Goal: Information Seeking & Learning: Learn about a topic

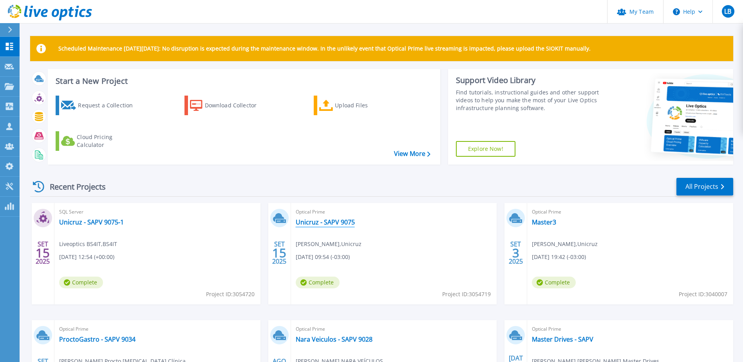
click at [335, 219] on link "Unicruz - SAPV 9075" at bounding box center [325, 222] width 59 height 8
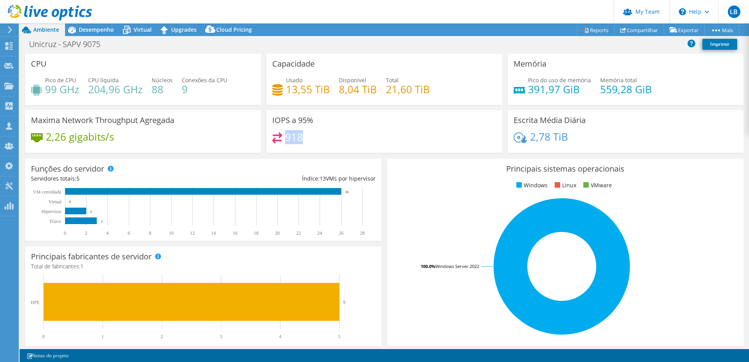
drag, startPoint x: 285, startPoint y: 136, endPoint x: 301, endPoint y: 136, distance: 15.7
click at [301, 136] on div "918" at bounding box center [384, 140] width 224 height 17
drag, startPoint x: 301, startPoint y: 136, endPoint x: 299, endPoint y: 142, distance: 6.6
click at [299, 141] on h4 "918" at bounding box center [294, 137] width 18 height 9
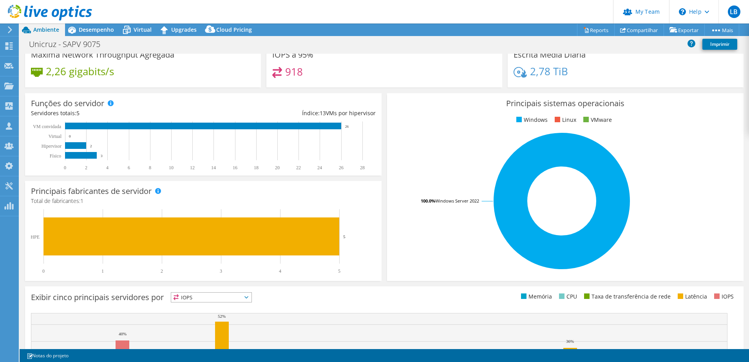
scroll to position [43, 0]
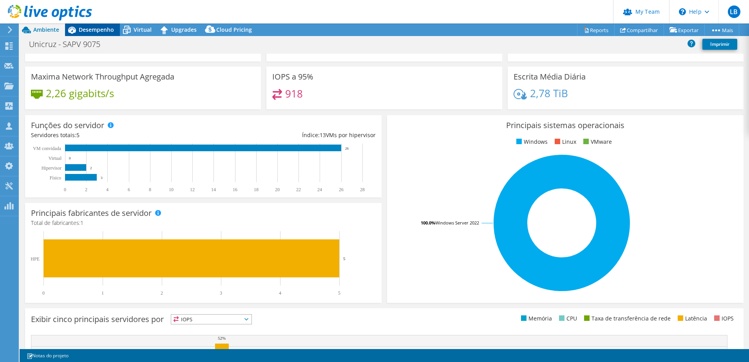
click at [89, 32] on span "Desempenho" at bounding box center [96, 29] width 35 height 7
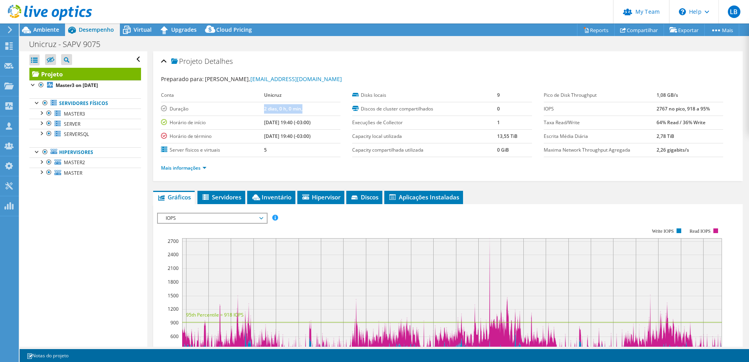
drag, startPoint x: 253, startPoint y: 108, endPoint x: 300, endPoint y: 108, distance: 46.6
click at [300, 108] on td "2 dias, 0 h, 0 min," at bounding box center [302, 109] width 76 height 14
drag, startPoint x: 300, startPoint y: 108, endPoint x: 286, endPoint y: 152, distance: 46.4
click at [286, 152] on td "5" at bounding box center [302, 150] width 76 height 14
drag, startPoint x: 286, startPoint y: 152, endPoint x: 234, endPoint y: 91, distance: 79.7
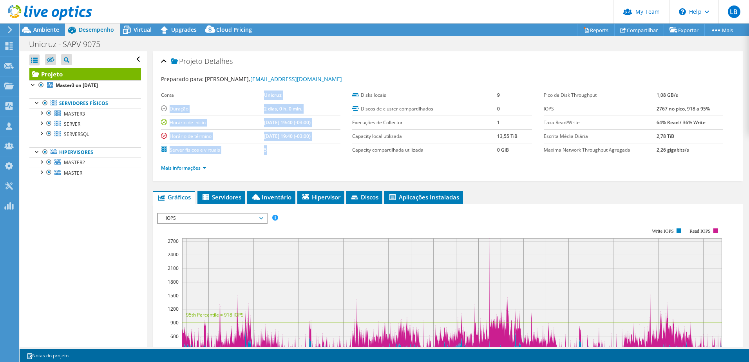
click at [234, 91] on tbody "Conta Unicruz Duração 2 dias, 0 h, 0 min, Horário de início 09/03/2025, 19:40 (…" at bounding box center [250, 122] width 179 height 69
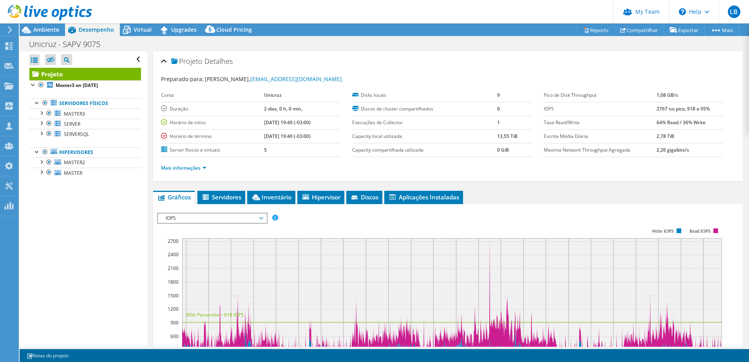
drag, startPoint x: 234, startPoint y: 91, endPoint x: 314, endPoint y: 159, distance: 104.4
click at [314, 159] on div "Mais informações" at bounding box center [448, 168] width 574 height 22
drag, startPoint x: 651, startPoint y: 109, endPoint x: 660, endPoint y: 109, distance: 9.0
click at [660, 109] on b "2767 no pico, 918 a 95%" at bounding box center [682, 108] width 53 height 7
drag, startPoint x: 660, startPoint y: 109, endPoint x: 669, endPoint y: 147, distance: 39.3
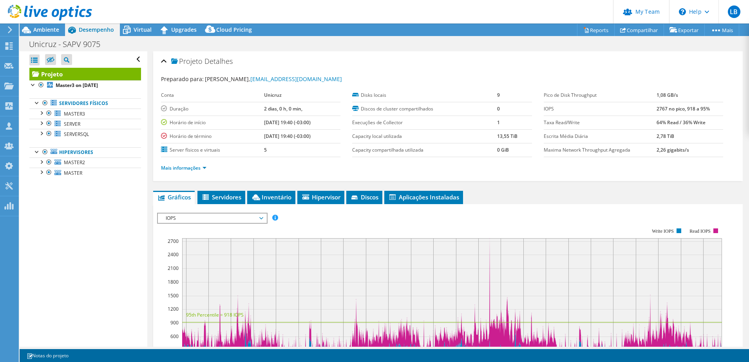
click at [669, 147] on b "2,26 gigabits/s" at bounding box center [672, 149] width 32 height 7
click at [673, 149] on b "2,26 gigabits/s" at bounding box center [672, 149] width 32 height 7
click at [673, 153] on td "2,26 gigabits/s" at bounding box center [689, 150] width 67 height 14
click at [662, 148] on b "2,26 gigabits/s" at bounding box center [672, 149] width 32 height 7
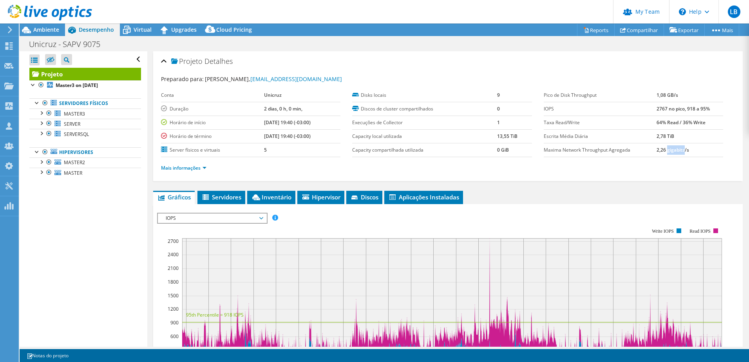
click at [662, 148] on b "2,26 gigabits/s" at bounding box center [672, 149] width 32 height 7
drag, startPoint x: 662, startPoint y: 148, endPoint x: 673, endPoint y: 150, distance: 10.8
click at [673, 150] on b "2,26 gigabits/s" at bounding box center [672, 149] width 32 height 7
click at [497, 136] on b "13,55 TiB" at bounding box center [507, 136] width 20 height 7
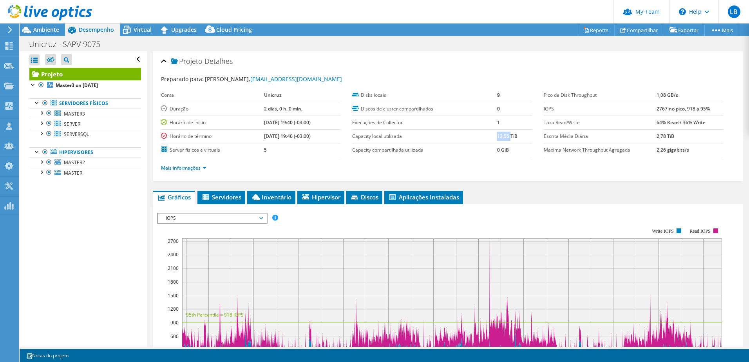
click at [497, 136] on b "13,55 TiB" at bounding box center [507, 136] width 20 height 7
drag, startPoint x: 496, startPoint y: 136, endPoint x: 550, endPoint y: 182, distance: 70.9
click at [550, 182] on div "Projeto Detalhes Preparado para: Gabriel Techio, gtechio@unicruz.edu.br Conta U…" at bounding box center [447, 292] width 601 height 483
drag, startPoint x: 258, startPoint y: 125, endPoint x: 291, endPoint y: 126, distance: 32.1
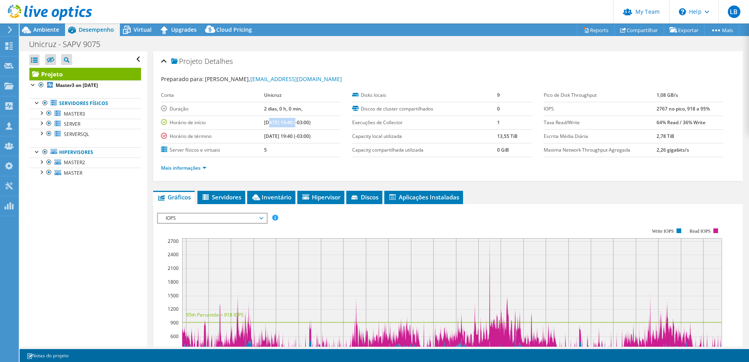
click at [287, 125] on b "09/03/2025, 19:40 (-03:00)" at bounding box center [287, 122] width 47 height 7
drag, startPoint x: 291, startPoint y: 126, endPoint x: 308, endPoint y: 143, distance: 23.8
click at [308, 143] on td "09/05/2025, 19:40 (-03:00)" at bounding box center [302, 136] width 76 height 14
drag, startPoint x: 298, startPoint y: 127, endPoint x: 242, endPoint y: 120, distance: 56.5
click at [242, 120] on tr "Horário de início 09/03/2025, 19:40 (-03:00)" at bounding box center [250, 123] width 179 height 14
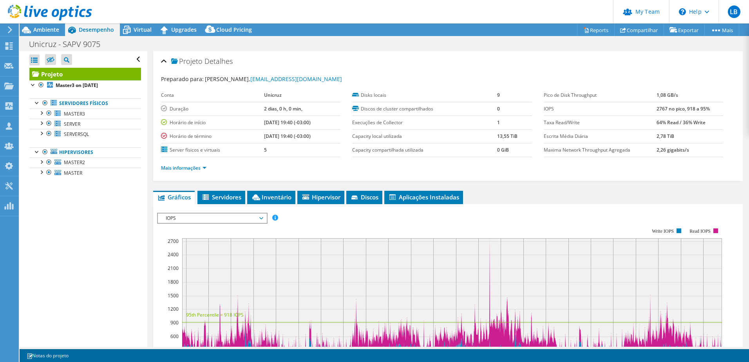
drag, startPoint x: 242, startPoint y: 120, endPoint x: 323, endPoint y: 130, distance: 81.7
click at [323, 130] on td "09/05/2025, 19:40 (-03:00)" at bounding box center [302, 136] width 76 height 14
drag, startPoint x: 327, startPoint y: 131, endPoint x: 260, endPoint y: 130, distance: 67.0
click at [264, 130] on td "09/05/2025, 19:40 (-03:00)" at bounding box center [302, 136] width 76 height 14
drag, startPoint x: 260, startPoint y: 130, endPoint x: 361, endPoint y: 138, distance: 101.7
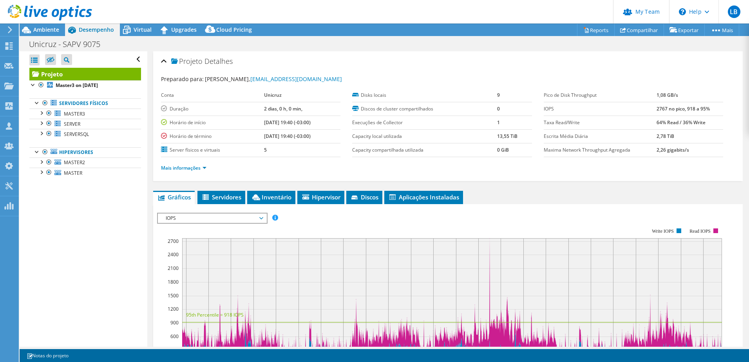
click at [311, 138] on td "09/05/2025, 19:40 (-03:00)" at bounding box center [302, 136] width 76 height 14
drag, startPoint x: 688, startPoint y: 123, endPoint x: 654, endPoint y: 117, distance: 35.0
click at [656, 117] on td "64% Read / 36% Write" at bounding box center [689, 123] width 67 height 14
drag, startPoint x: 654, startPoint y: 117, endPoint x: 679, endPoint y: 132, distance: 29.3
click at [679, 132] on td "2,78 TiB" at bounding box center [689, 136] width 67 height 14
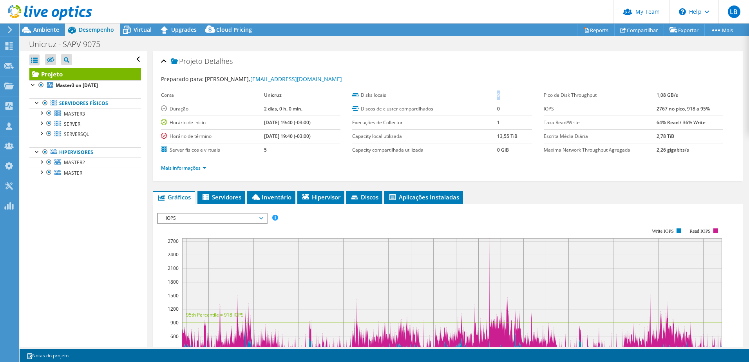
drag, startPoint x: 493, startPoint y: 94, endPoint x: 529, endPoint y: 94, distance: 36.8
click at [523, 94] on tr "Disks locais 9" at bounding box center [441, 95] width 179 height 14
drag, startPoint x: 529, startPoint y: 94, endPoint x: 648, endPoint y: 127, distance: 123.6
click at [648, 127] on td "Taxa Read/Write" at bounding box center [599, 123] width 113 height 14
click at [239, 197] on span "Servidores" at bounding box center [221, 197] width 40 height 8
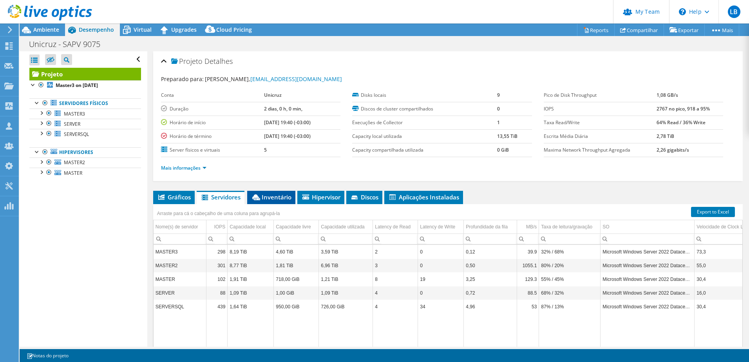
click at [271, 196] on span "Inventário" at bounding box center [271, 197] width 40 height 8
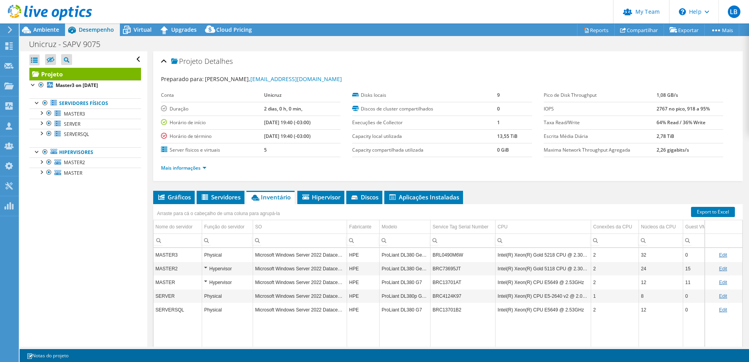
click at [204, 266] on div "Hypervisor" at bounding box center [227, 268] width 47 height 9
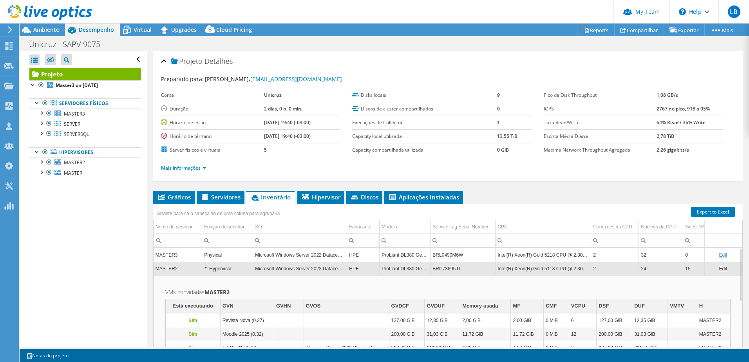
click at [207, 268] on div "Hypervisor" at bounding box center [227, 268] width 47 height 9
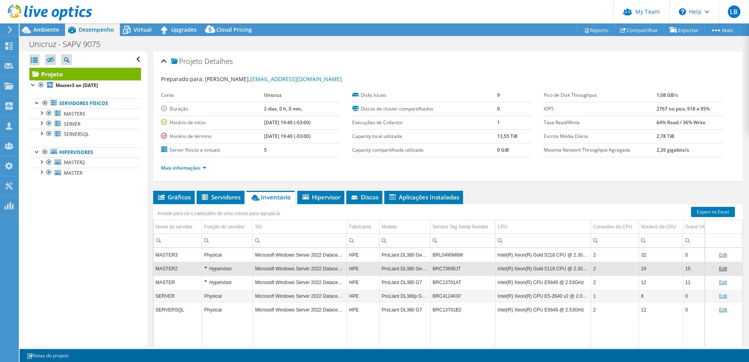
click at [208, 280] on div "Hypervisor" at bounding box center [227, 282] width 47 height 9
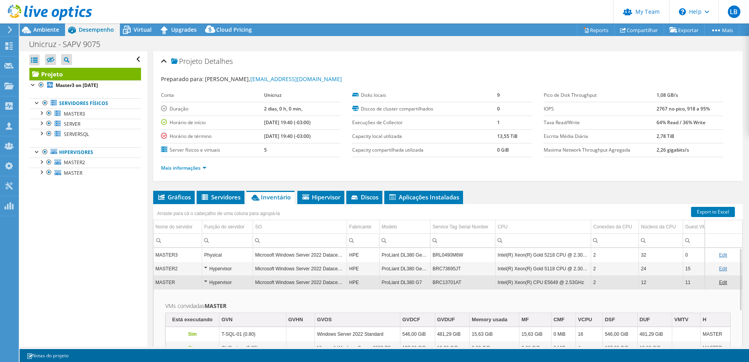
click at [208, 280] on div "Hypervisor" at bounding box center [227, 282] width 47 height 9
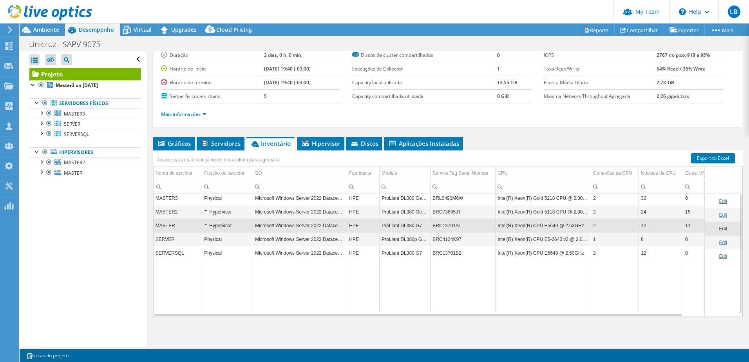
scroll to position [14, 0]
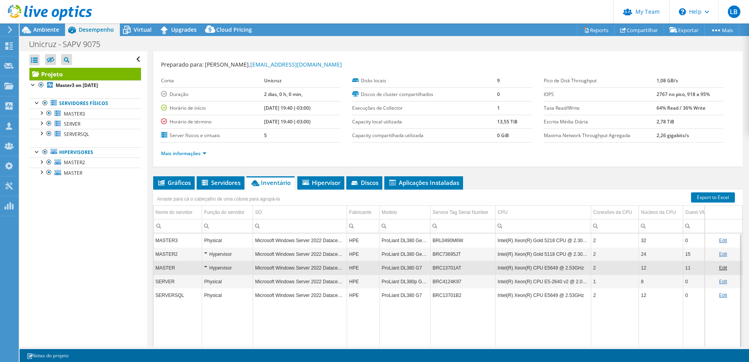
click at [718, 268] on link "Edit" at bounding box center [722, 267] width 8 height 5
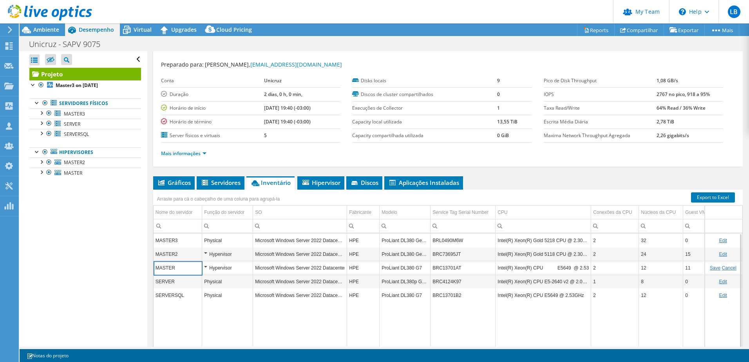
click at [726, 270] on link "Cancel" at bounding box center [729, 267] width 14 height 5
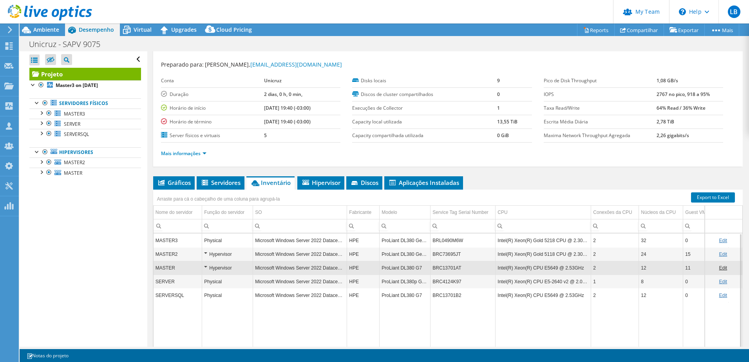
click at [205, 267] on div "Hypervisor" at bounding box center [227, 267] width 47 height 9
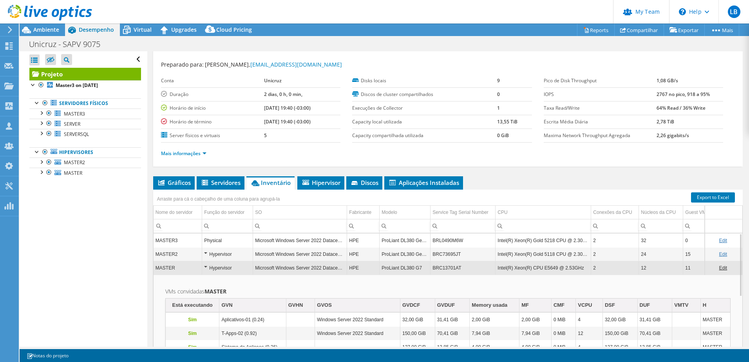
click at [719, 269] on link "Edit" at bounding box center [722, 267] width 8 height 5
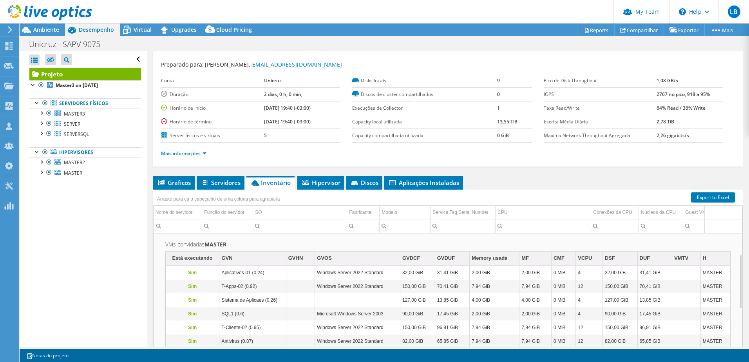
scroll to position [0, 0]
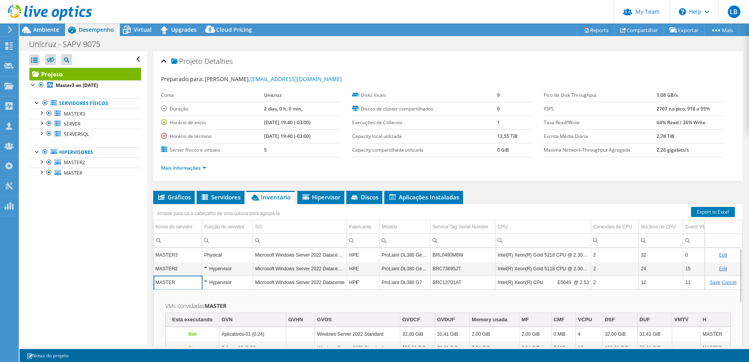
click at [723, 283] on link "Cancel" at bounding box center [729, 282] width 14 height 5
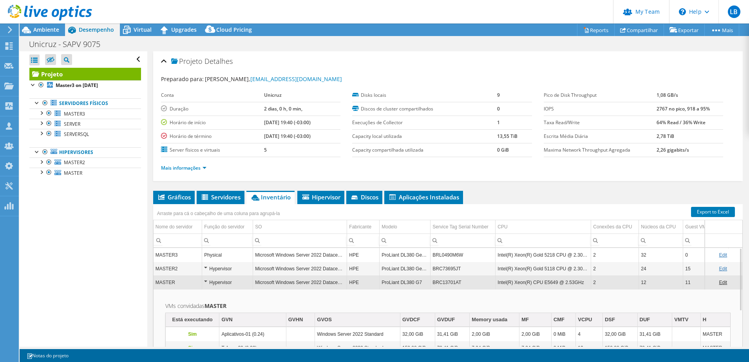
click at [207, 266] on div "Hypervisor" at bounding box center [227, 268] width 47 height 9
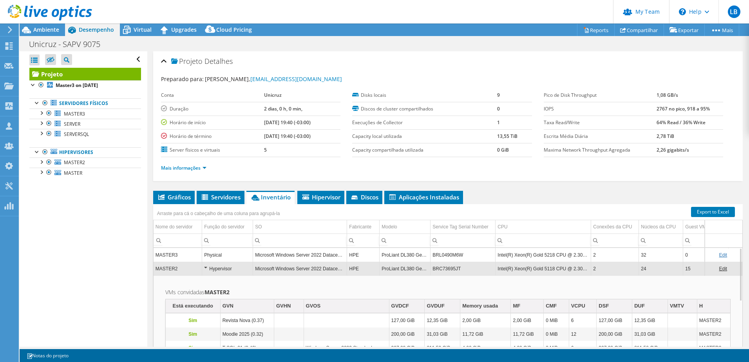
click at [207, 266] on div "Hypervisor" at bounding box center [227, 268] width 47 height 9
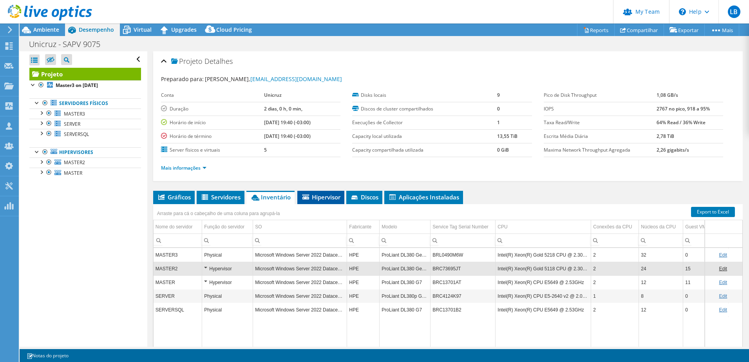
drag, startPoint x: 327, startPoint y: 194, endPoint x: 334, endPoint y: 195, distance: 7.5
click at [327, 194] on span "Hipervisor" at bounding box center [320, 197] width 39 height 8
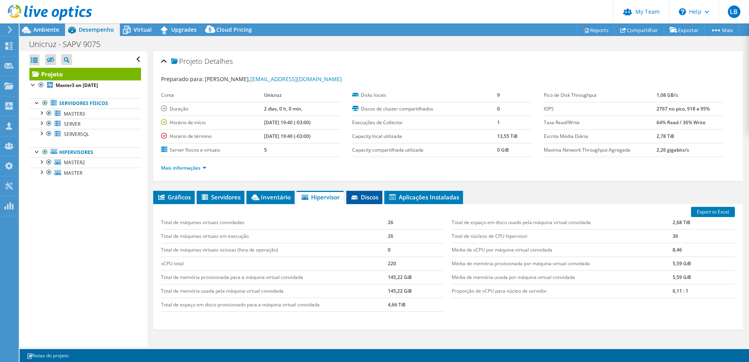
click at [372, 196] on span "Discos" at bounding box center [364, 197] width 28 height 8
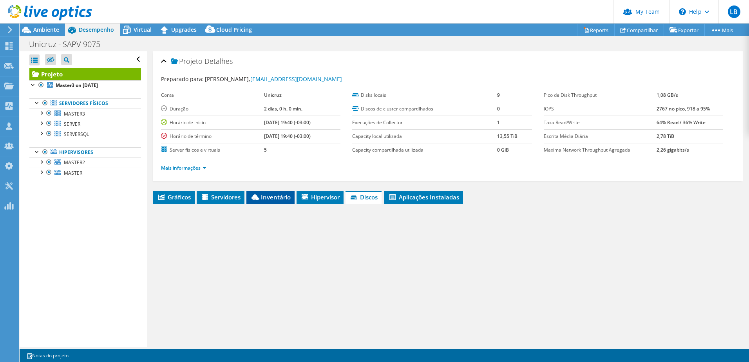
click at [288, 196] on span "Inventário" at bounding box center [270, 197] width 40 height 8
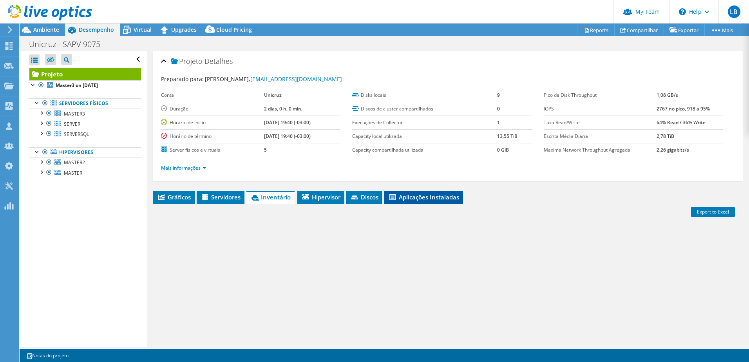
click at [420, 197] on span "Aplicações Instaladas" at bounding box center [423, 197] width 71 height 8
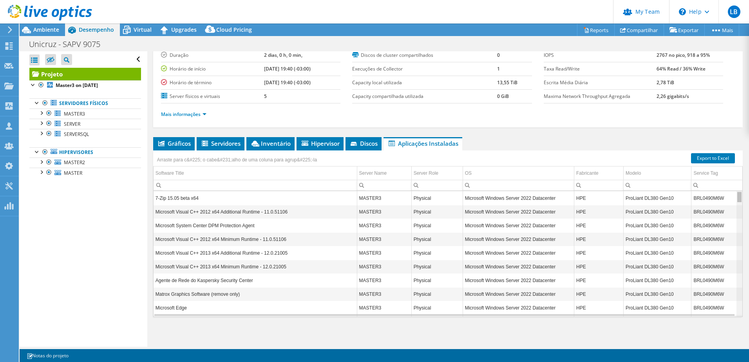
drag, startPoint x: 734, startPoint y: 208, endPoint x: 746, endPoint y: 193, distance: 19.0
click at [748, 195] on html "LB Administrador de Equipe do Canal Liveoptics BS4IT liveoptics@bs4it.com.br BS…" at bounding box center [374, 181] width 749 height 362
click at [357, 145] on icon at bounding box center [353, 144] width 6 height 4
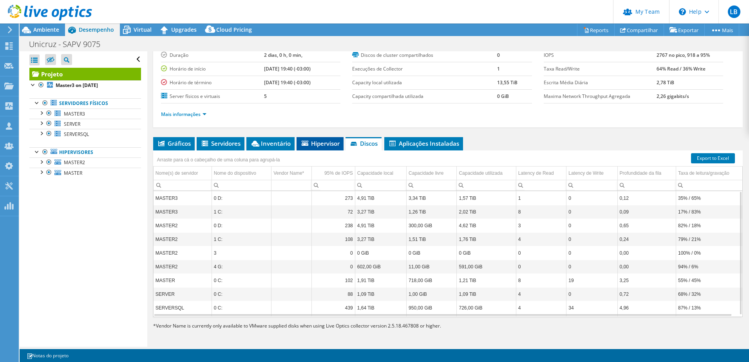
click at [321, 146] on span "Hipervisor" at bounding box center [319, 143] width 39 height 8
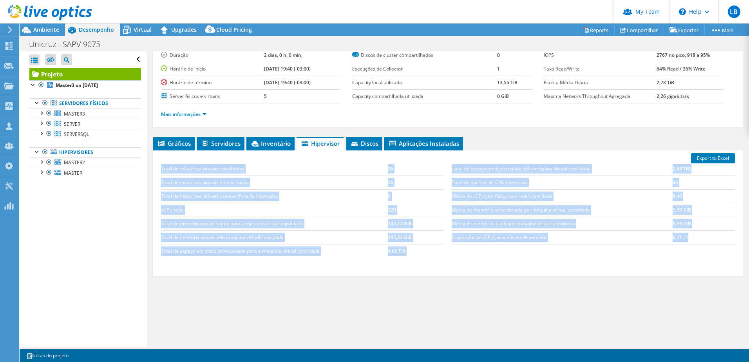
drag, startPoint x: 161, startPoint y: 169, endPoint x: 692, endPoint y: 242, distance: 535.8
click at [692, 242] on div "Total de máquinas virtuais convidadas 26 Total de máquinas virtuais em execução…" at bounding box center [447, 210] width 581 height 112
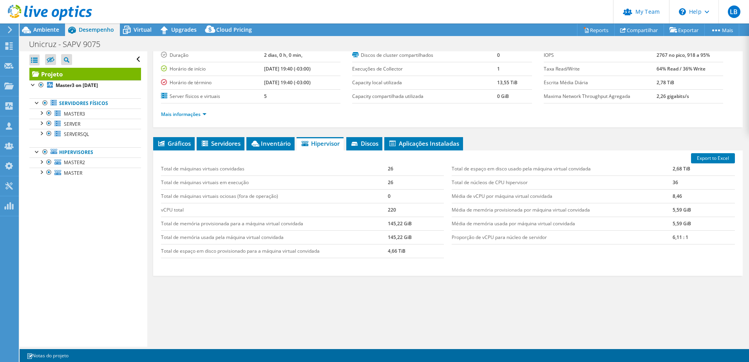
drag, startPoint x: 692, startPoint y: 242, endPoint x: 687, endPoint y: 249, distance: 9.6
click at [687, 249] on div "Total de espaço em disco usado pela máquina virtual convidada 2,68 TiB Total de…" at bounding box center [593, 203] width 291 height 98
drag, startPoint x: 496, startPoint y: 237, endPoint x: 585, endPoint y: 237, distance: 88.9
click at [585, 237] on td "Proporção de vCPU para núcleo de servidor" at bounding box center [561, 237] width 221 height 14
drag, startPoint x: 585, startPoint y: 237, endPoint x: 633, endPoint y: 244, distance: 47.8
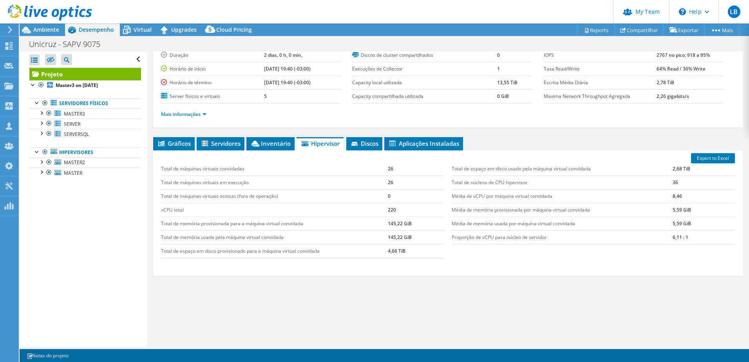
click at [588, 246] on div "Total de espaço em disco usado pela máquina virtual convidada 2,68 TiB Total de…" at bounding box center [593, 203] width 291 height 98
click at [278, 141] on span "Inventário" at bounding box center [270, 143] width 40 height 8
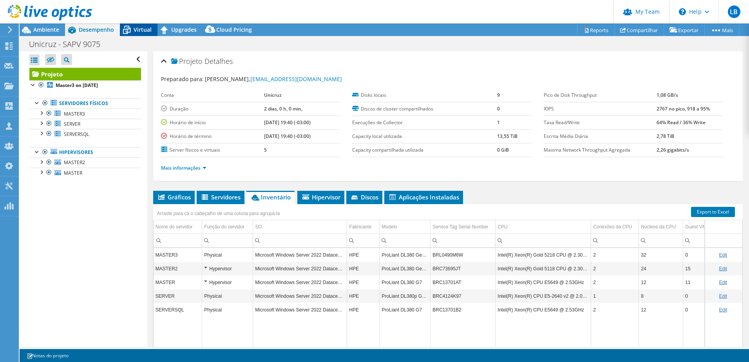
click at [140, 29] on span "Virtual" at bounding box center [143, 29] width 18 height 7
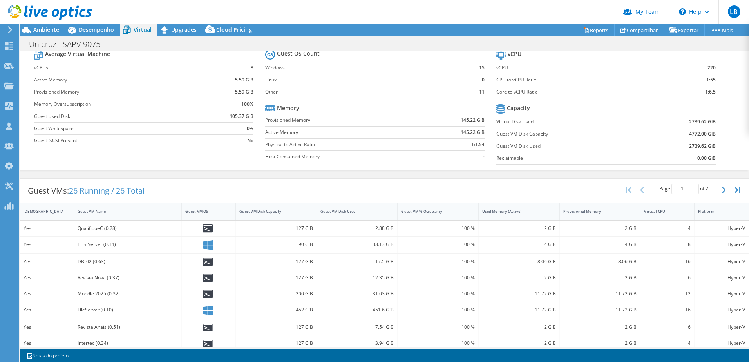
scroll to position [39, 0]
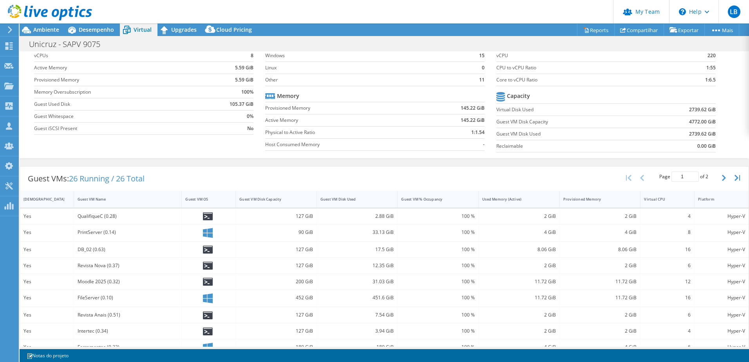
click at [97, 195] on div "Guest VM Name" at bounding box center [123, 199] width 98 height 12
click at [205, 250] on icon at bounding box center [208, 251] width 10 height 8
drag, startPoint x: 205, startPoint y: 250, endPoint x: 280, endPoint y: 250, distance: 74.8
click at [280, 250] on div "50 GiB" at bounding box center [276, 250] width 74 height 9
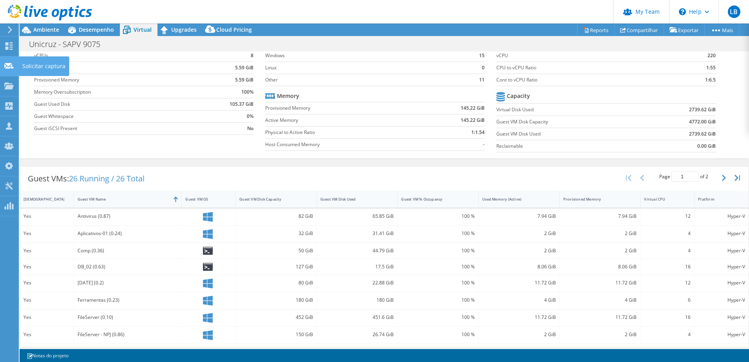
click at [9, 63] on use at bounding box center [8, 66] width 9 height 6
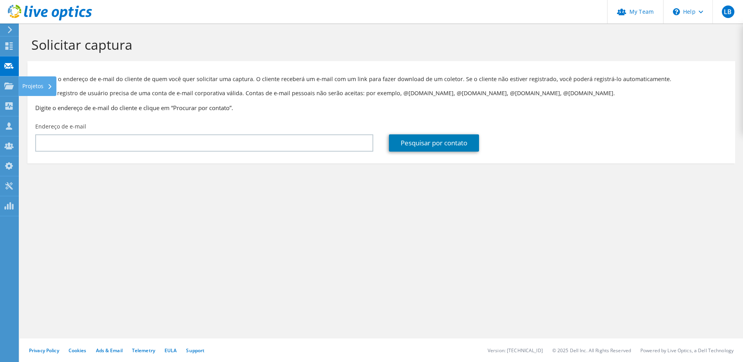
click at [8, 85] on use at bounding box center [8, 85] width 9 height 7
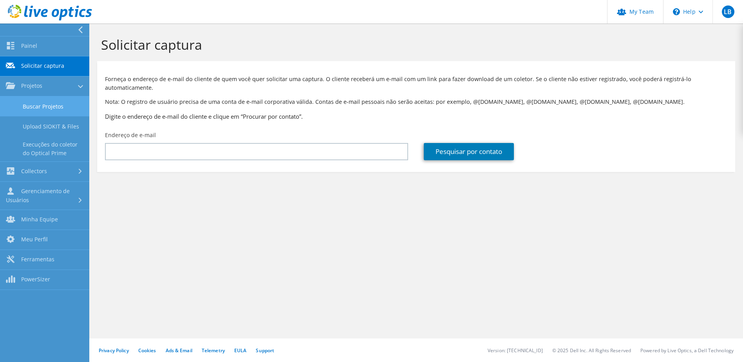
click at [35, 103] on link "Buscar Projetos" at bounding box center [44, 106] width 89 height 20
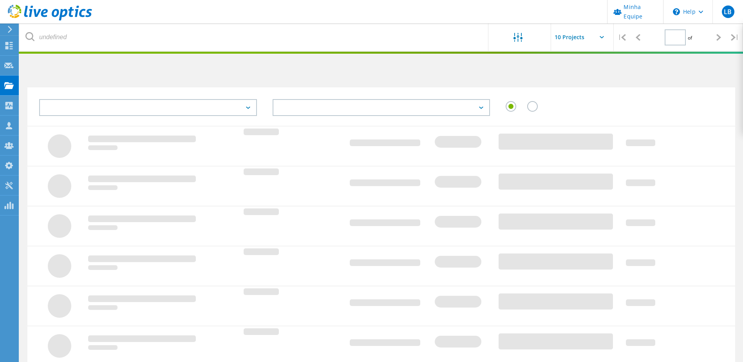
type input "1"
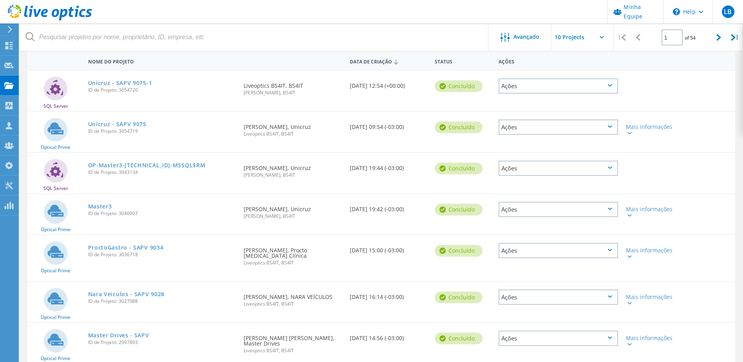
scroll to position [78, 0]
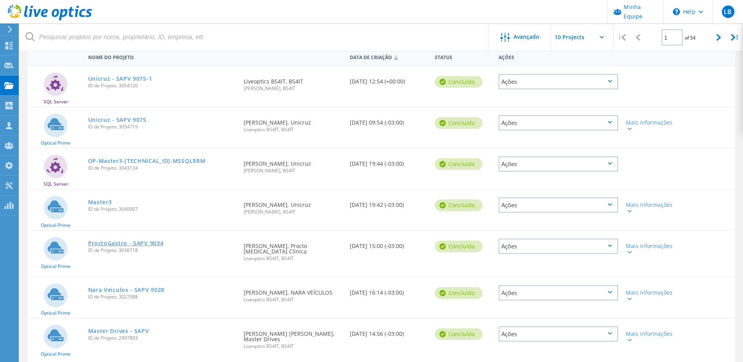
click at [145, 243] on link "ProctoGastro - SAPV 9034" at bounding box center [126, 242] width 76 height 5
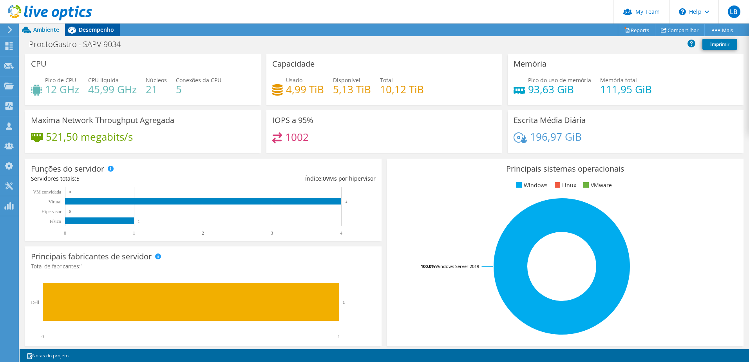
click at [87, 34] on div "Desempenho" at bounding box center [92, 29] width 55 height 13
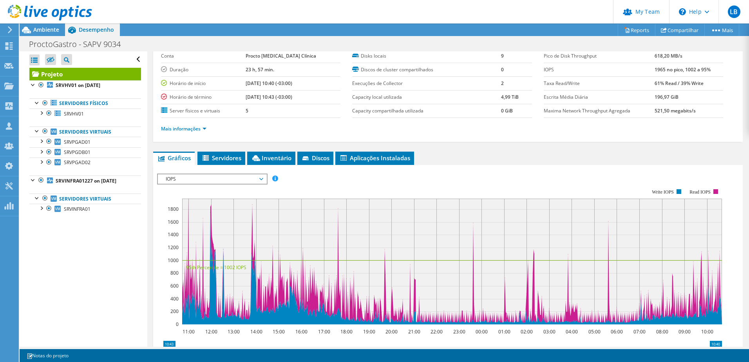
scroll to position [117, 0]
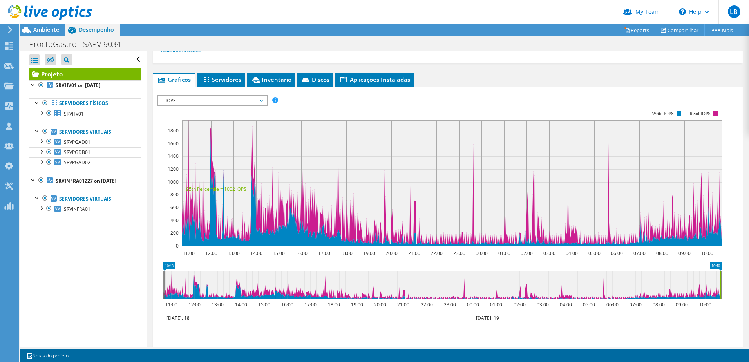
click at [157, 161] on rect at bounding box center [439, 178] width 565 height 157
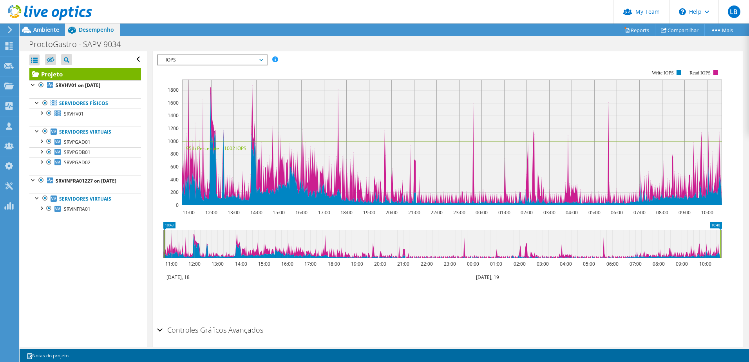
scroll to position [188, 0]
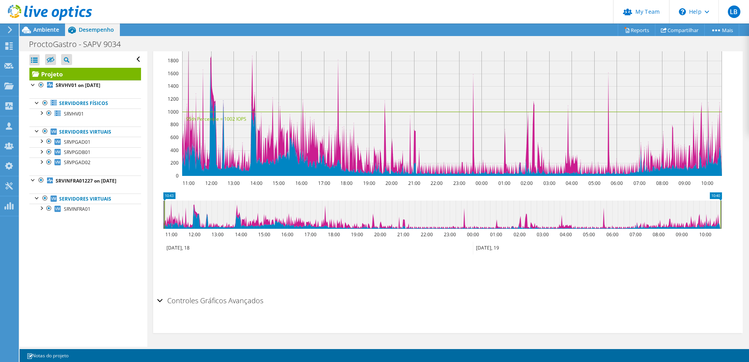
click at [203, 303] on h2 "Controles Gráficos Avançados" at bounding box center [210, 300] width 106 height 16
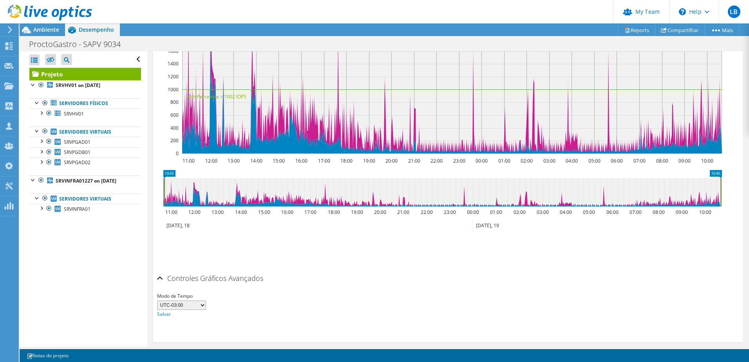
click at [188, 276] on h2 "Controles Gráficos Avançados" at bounding box center [210, 278] width 106 height 16
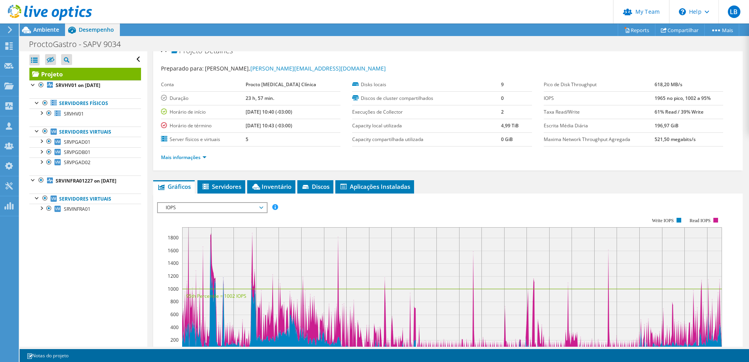
scroll to position [5, 0]
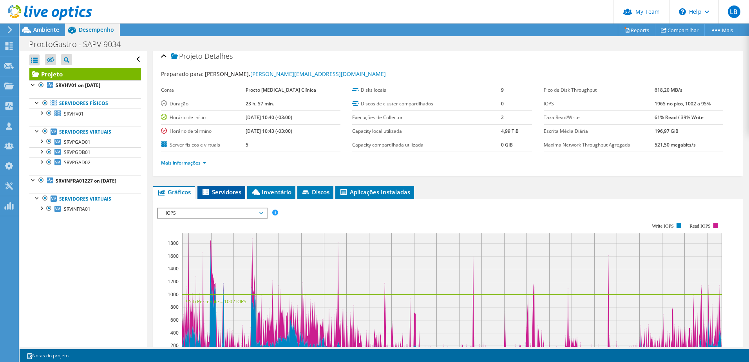
click at [229, 193] on span "Servidores" at bounding box center [221, 192] width 40 height 8
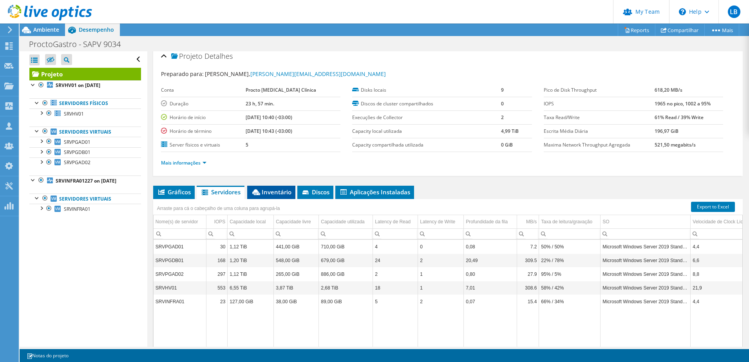
click at [278, 190] on span "Inventário" at bounding box center [271, 192] width 40 height 8
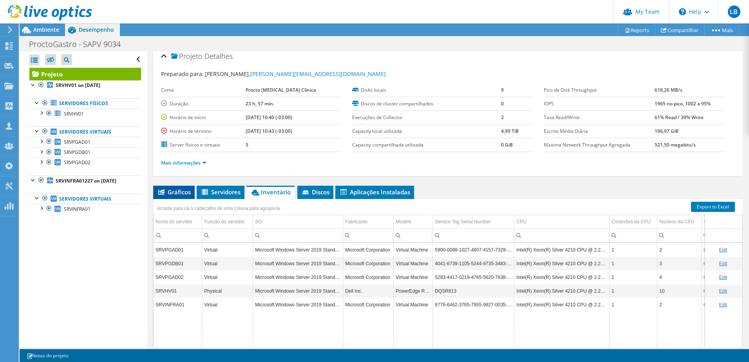
click at [176, 193] on span "Gráficos" at bounding box center [174, 192] width 34 height 8
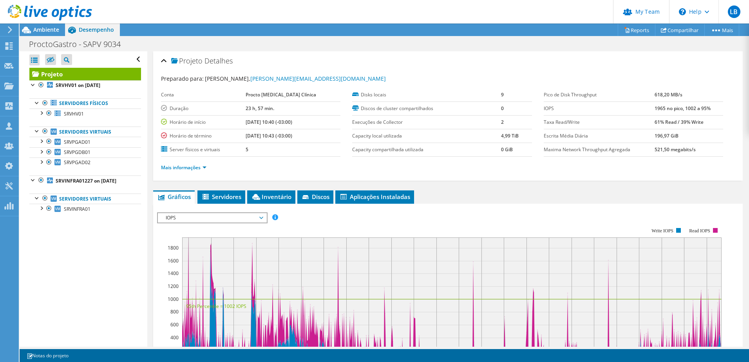
scroll to position [0, 0]
click at [399, 112] on label "Discos de cluster compartilhados" at bounding box center [426, 109] width 149 height 8
click at [205, 166] on link "Mais informações" at bounding box center [183, 167] width 45 height 7
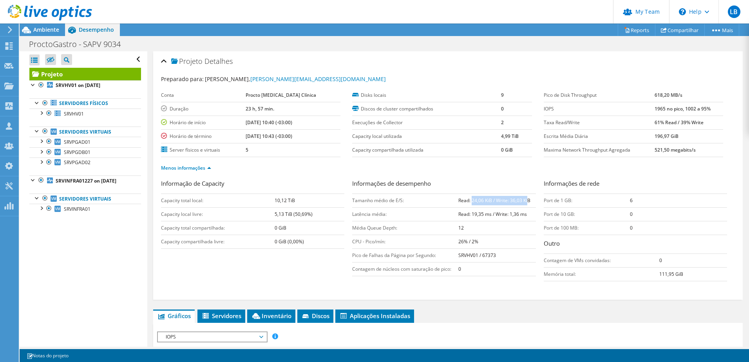
drag, startPoint x: 468, startPoint y: 199, endPoint x: 525, endPoint y: 199, distance: 57.2
click at [525, 199] on b "Read: 24,06 KiB / Write: 36,03 KiB" at bounding box center [494, 200] width 72 height 7
drag, startPoint x: 525, startPoint y: 199, endPoint x: 506, endPoint y: 205, distance: 20.1
click at [506, 205] on td "Read: 24,06 KiB / Write: 36,03 KiB" at bounding box center [496, 200] width 77 height 14
drag, startPoint x: 650, startPoint y: 149, endPoint x: 663, endPoint y: 149, distance: 13.7
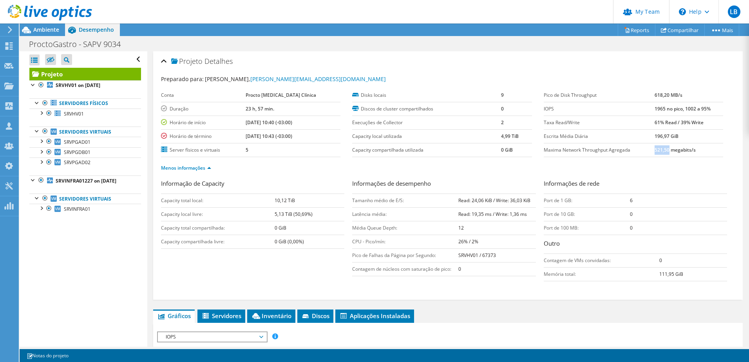
click at [663, 149] on b "521,50 megabits/s" at bounding box center [674, 149] width 41 height 7
copy b "521,50"
drag, startPoint x: 650, startPoint y: 95, endPoint x: 664, endPoint y: 95, distance: 14.1
click at [664, 95] on b "618,20 MB/s" at bounding box center [668, 95] width 28 height 7
copy b "618,20"
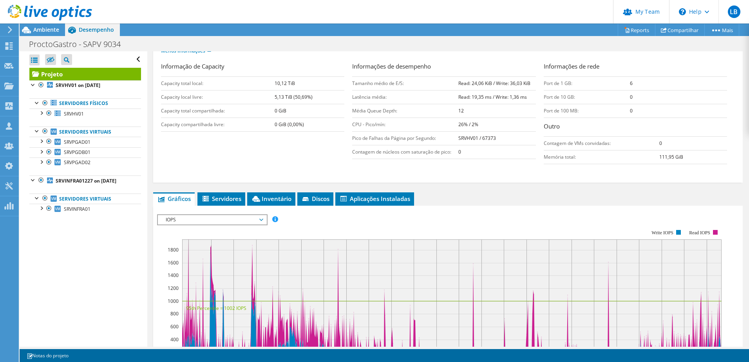
scroll to position [117, 0]
click at [239, 217] on span "IOPS" at bounding box center [212, 219] width 101 height 9
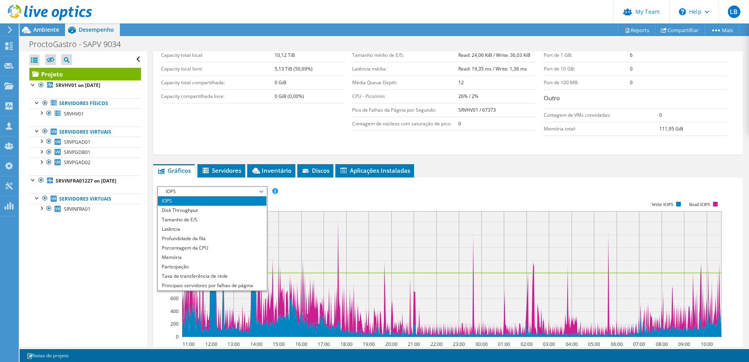
scroll to position [157, 0]
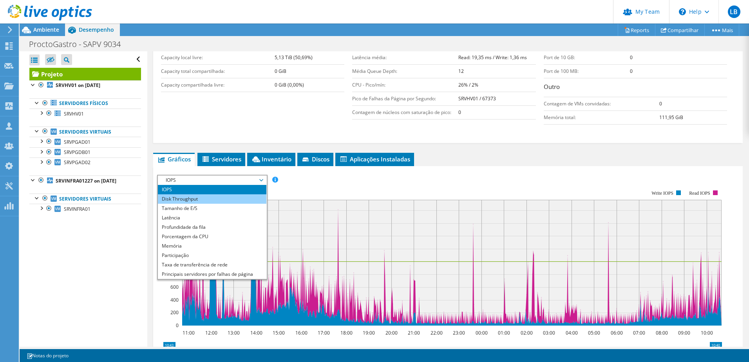
click at [190, 199] on li "Disk Throughput" at bounding box center [212, 198] width 108 height 9
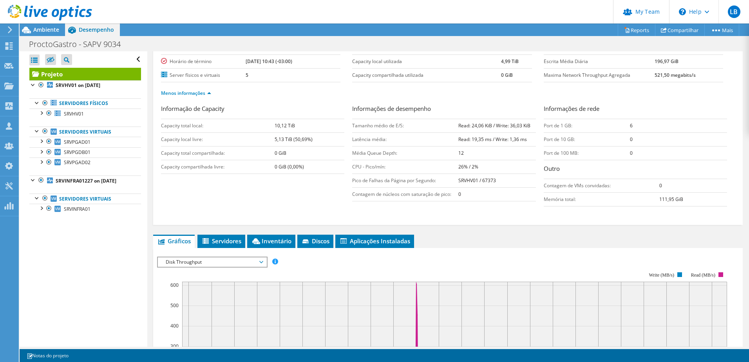
scroll to position [71, 0]
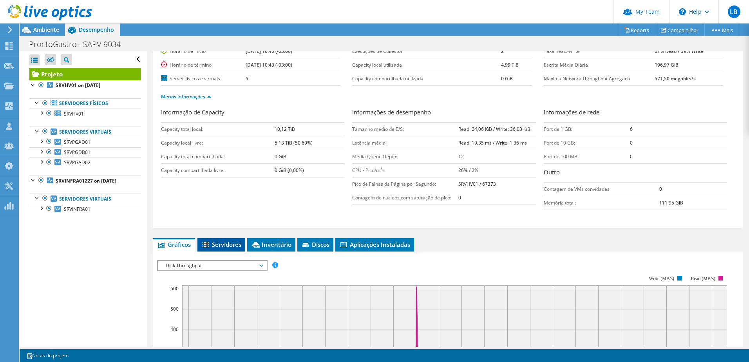
click at [231, 241] on span "Servidores" at bounding box center [221, 244] width 40 height 8
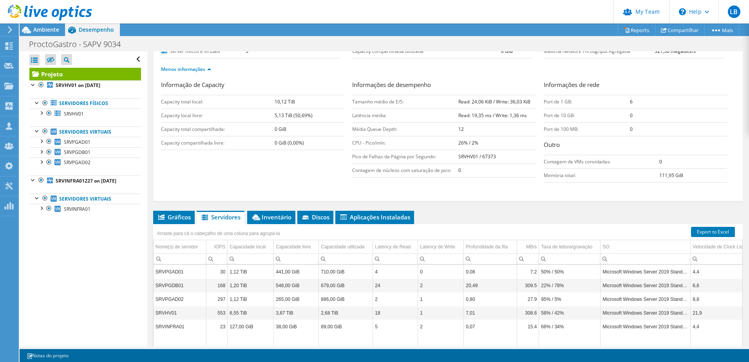
scroll to position [172, 0]
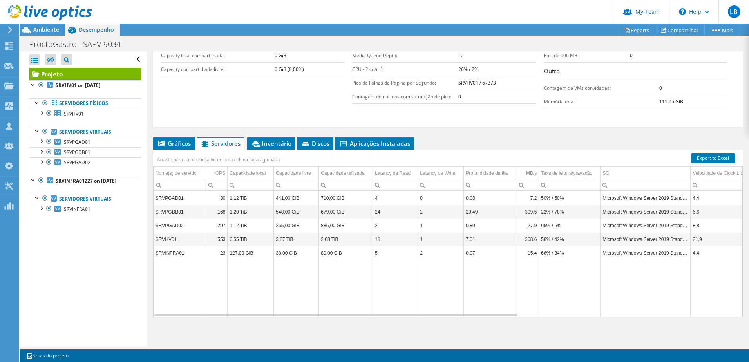
click at [166, 134] on div "Projeto Detalhes Preparado para: [PERSON_NAME], [PERSON_NAME][EMAIL_ADDRESS][DO…" at bounding box center [447, 112] width 601 height 467
click at [179, 142] on span "Gráficos" at bounding box center [174, 143] width 34 height 8
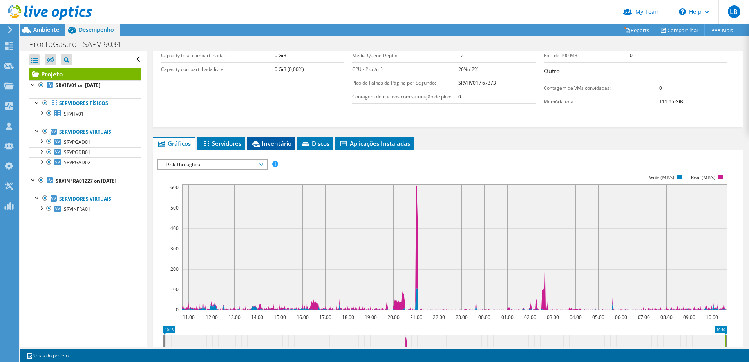
click at [295, 145] on li "Inventário" at bounding box center [271, 143] width 48 height 13
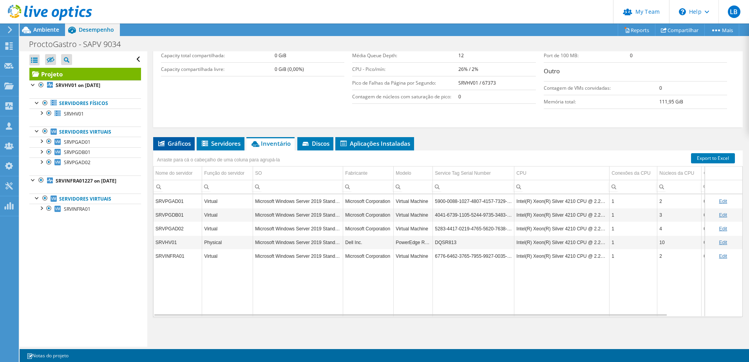
drag, startPoint x: 175, startPoint y: 143, endPoint x: 374, endPoint y: 173, distance: 200.8
click at [175, 143] on span "Gráficos" at bounding box center [174, 143] width 34 height 8
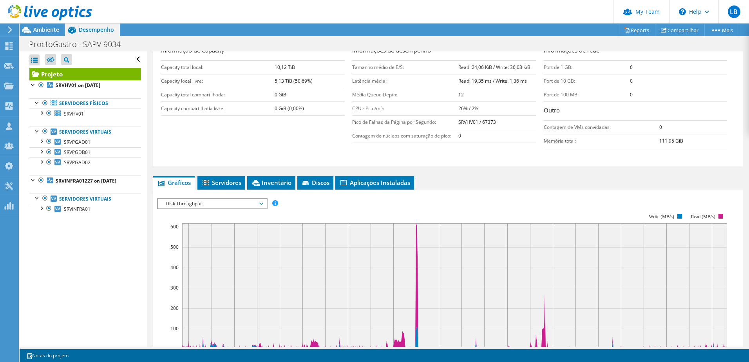
scroll to position [211, 0]
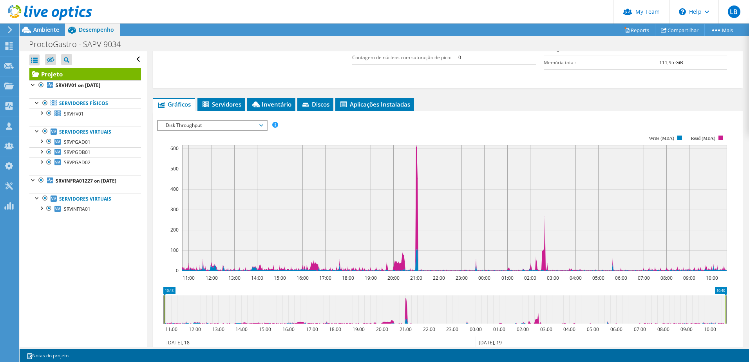
click at [216, 122] on span "Disk Throughput" at bounding box center [212, 125] width 101 height 9
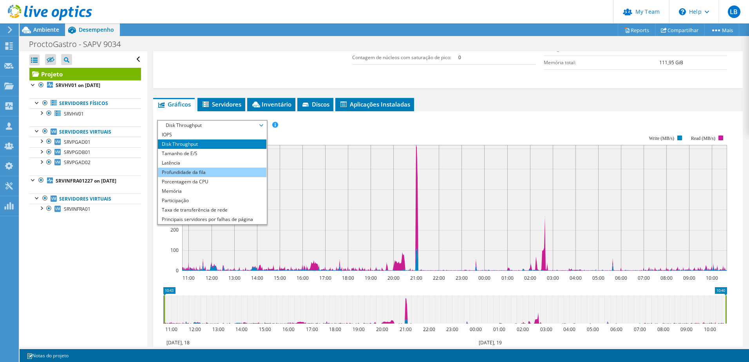
click at [212, 171] on li "Profundidade da fila" at bounding box center [212, 172] width 108 height 9
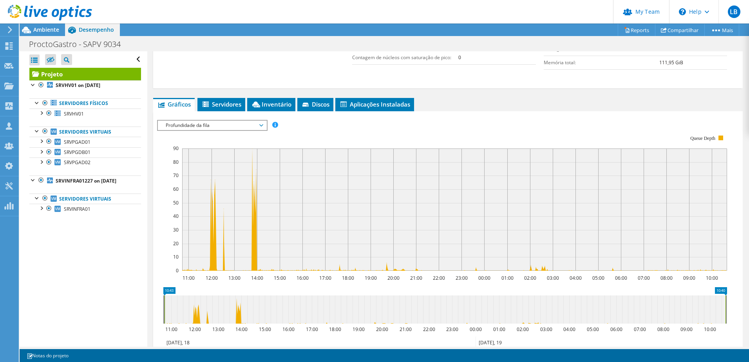
click at [226, 126] on span "Profundidade da fila" at bounding box center [212, 125] width 101 height 9
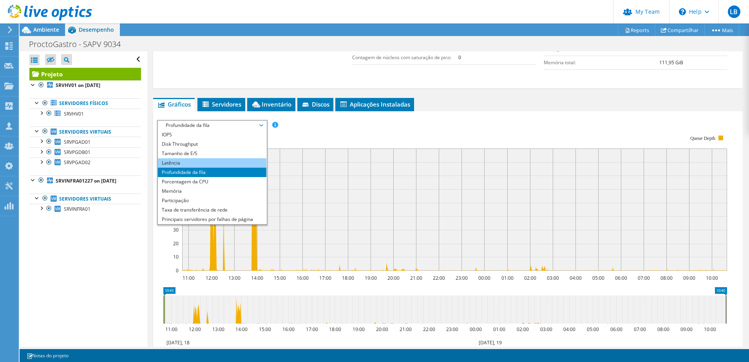
click at [210, 163] on li "Latência" at bounding box center [212, 162] width 108 height 9
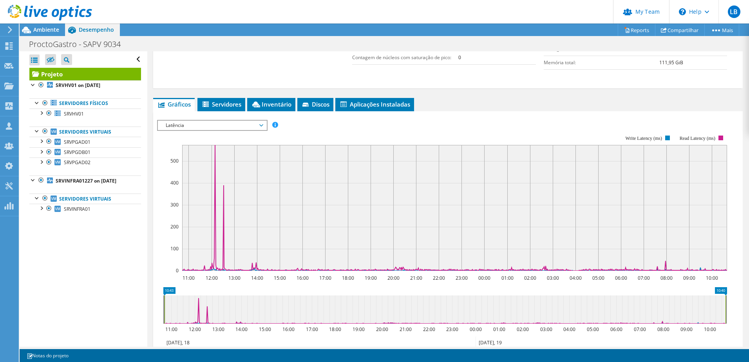
click at [218, 129] on span "Latência" at bounding box center [212, 125] width 101 height 9
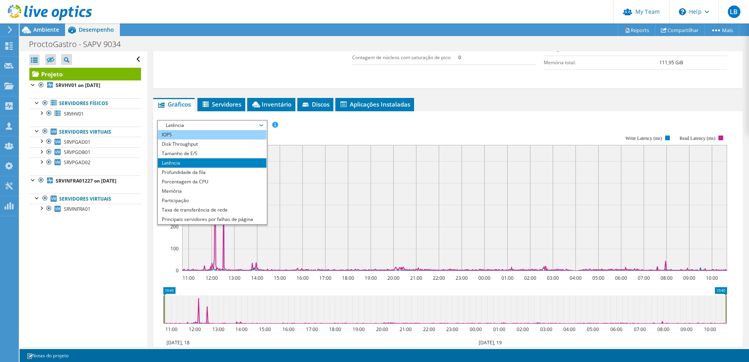
click at [205, 136] on li "IOPS" at bounding box center [212, 134] width 108 height 9
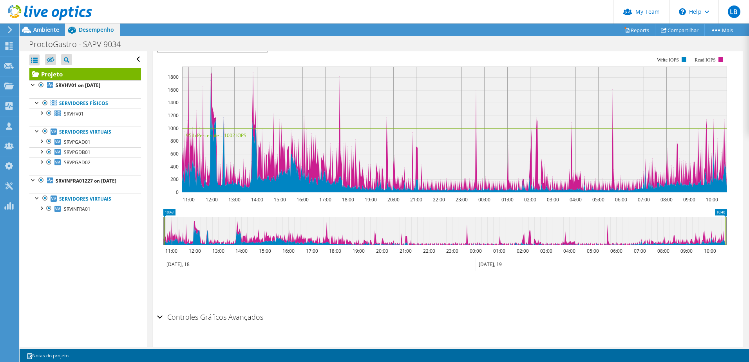
scroll to position [306, 0]
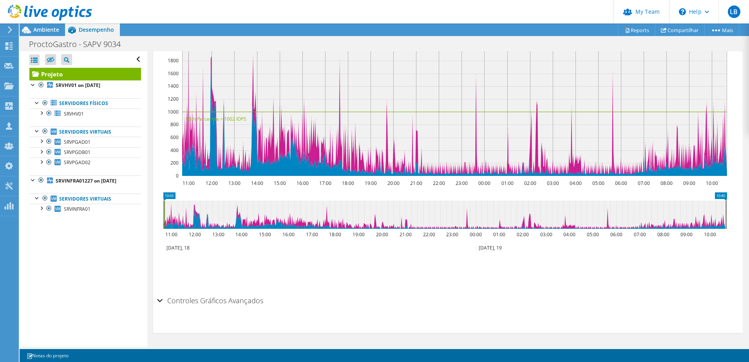
click at [167, 301] on h2 "Controles Gráficos Avançados" at bounding box center [210, 300] width 106 height 16
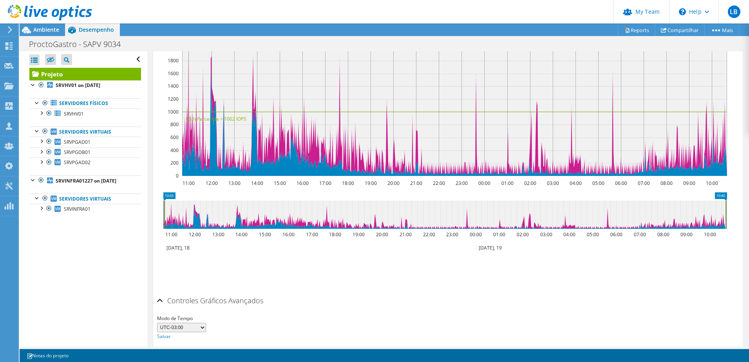
click at [159, 301] on div "Controles Gráficos Avançados" at bounding box center [447, 300] width 581 height 17
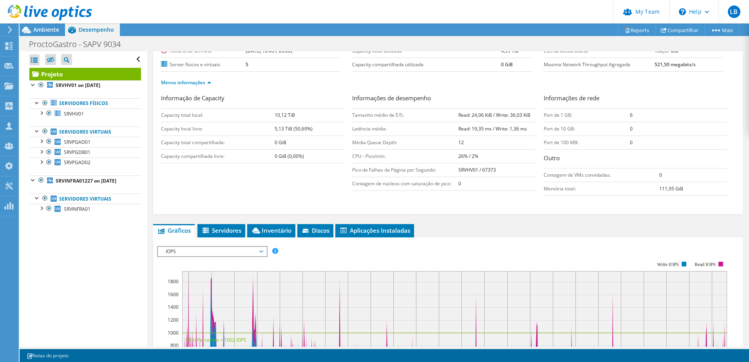
scroll to position [71, 0]
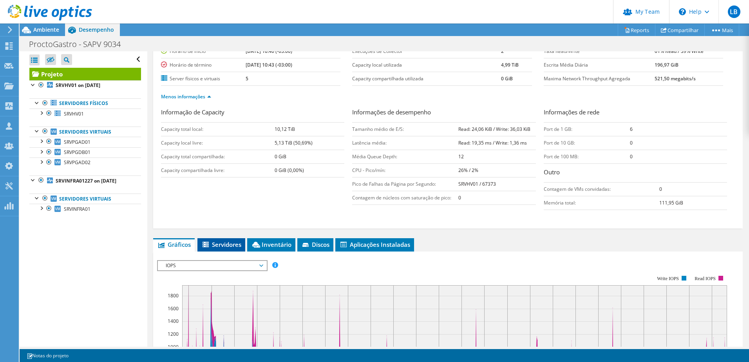
click at [225, 242] on span "Servidores" at bounding box center [221, 244] width 40 height 8
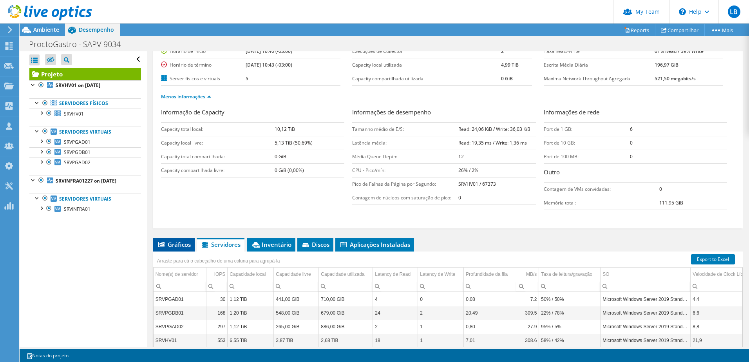
click at [172, 248] on li "Gráficos" at bounding box center [174, 244] width 42 height 13
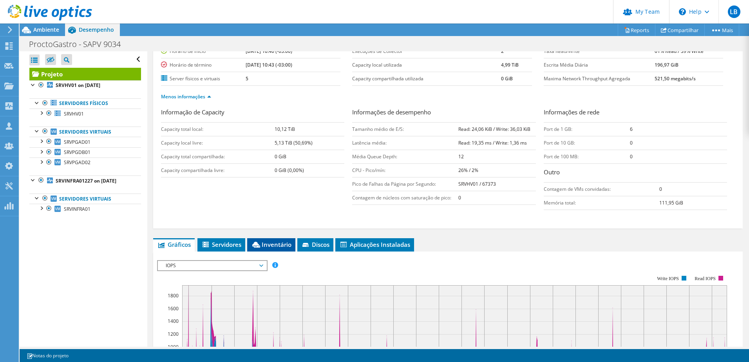
click at [283, 245] on span "Inventário" at bounding box center [271, 244] width 40 height 8
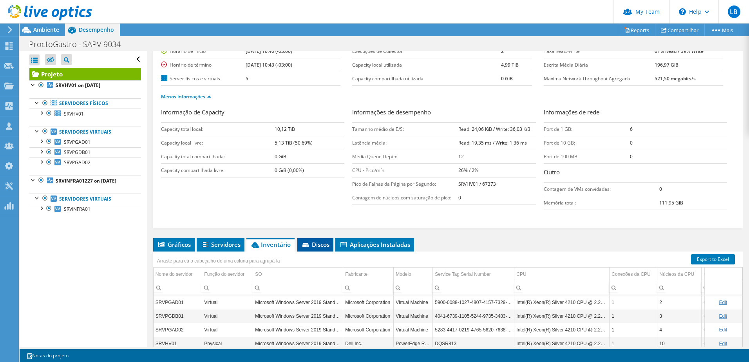
click at [314, 245] on span "Discos" at bounding box center [315, 244] width 28 height 8
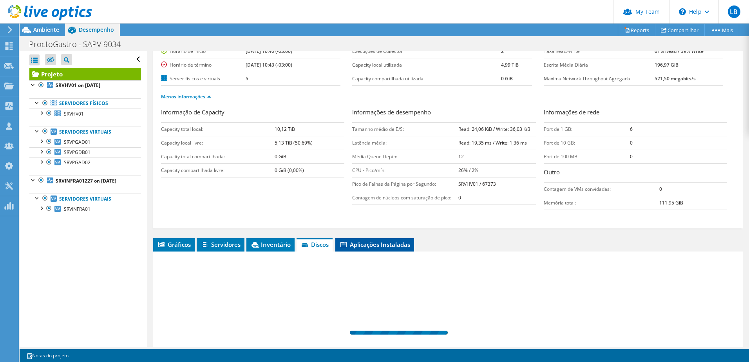
click at [371, 245] on span "Aplicações Instaladas" at bounding box center [374, 244] width 71 height 8
click at [264, 245] on span "Inventário" at bounding box center [270, 244] width 40 height 8
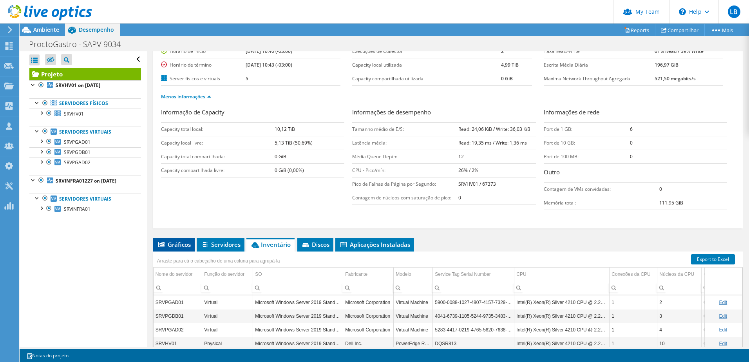
click at [184, 244] on span "Gráficos" at bounding box center [174, 244] width 34 height 8
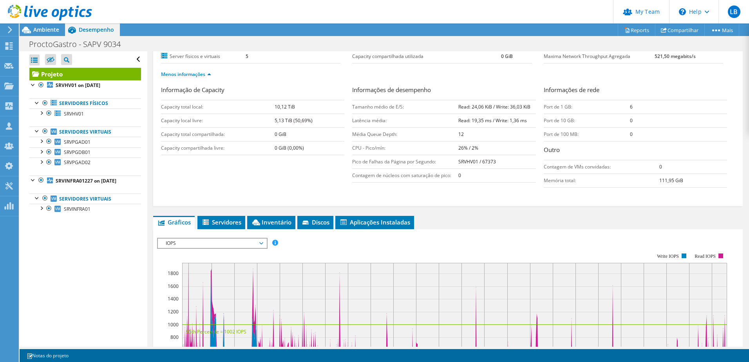
scroll to position [0, 0]
